Goal: Find specific page/section

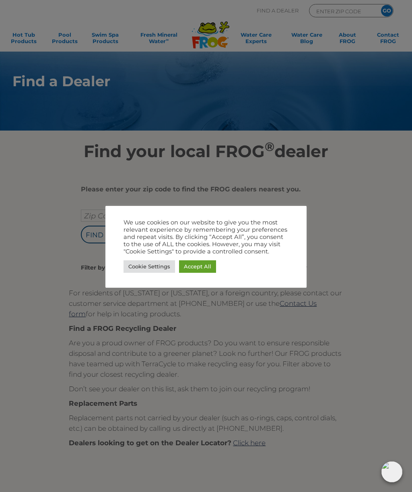
click at [201, 271] on link "Accept All" at bounding box center [197, 266] width 37 height 12
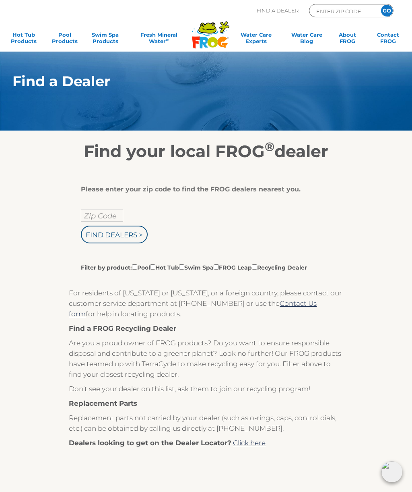
click at [113, 220] on input "Zip Code" at bounding box center [102, 215] width 42 height 12
type input "Zip Code"
click at [112, 218] on input "text" at bounding box center [102, 215] width 42 height 12
type input "49421"
click at [127, 234] on input "Find Dealers >" at bounding box center [114, 235] width 67 height 18
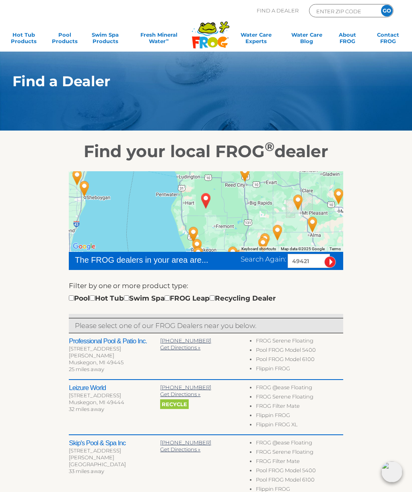
click at [95, 297] on input "checkbox" at bounding box center [92, 297] width 5 height 5
checkbox input "true"
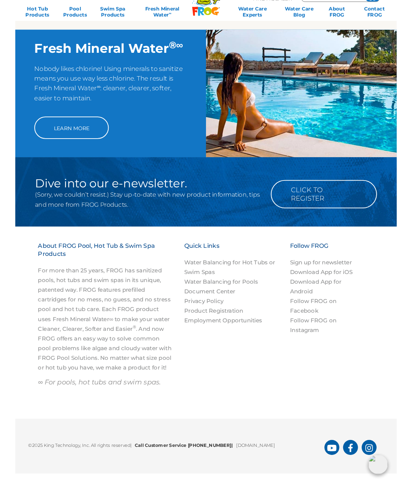
scroll to position [665, 0]
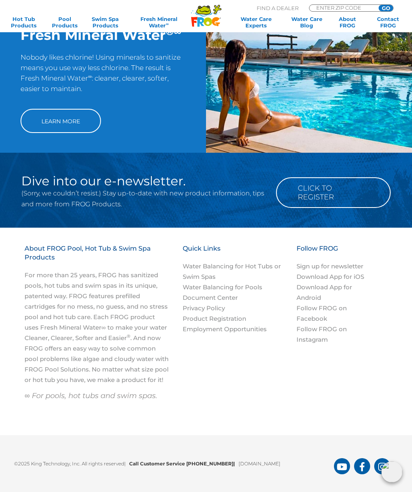
click at [338, 190] on link "Click to Register" at bounding box center [333, 192] width 115 height 31
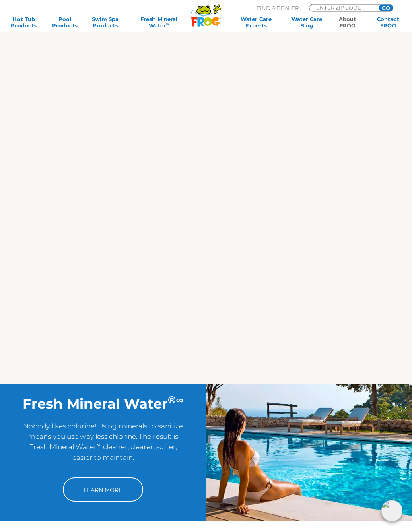
scroll to position [259, 0]
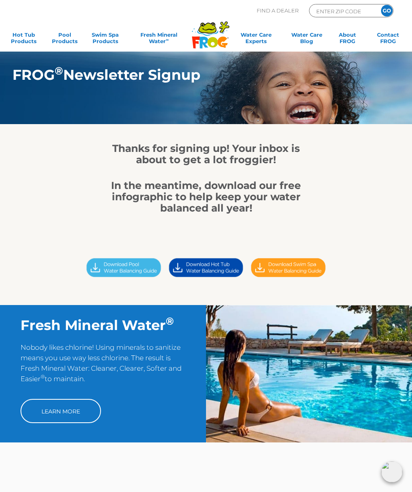
click at [216, 264] on img at bounding box center [206, 267] width 82 height 23
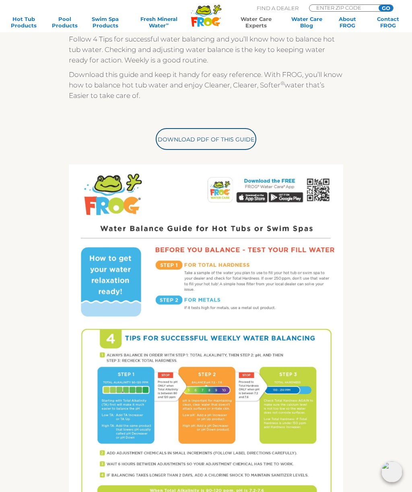
scroll to position [186, 0]
